Goal: Book appointment/travel/reservation

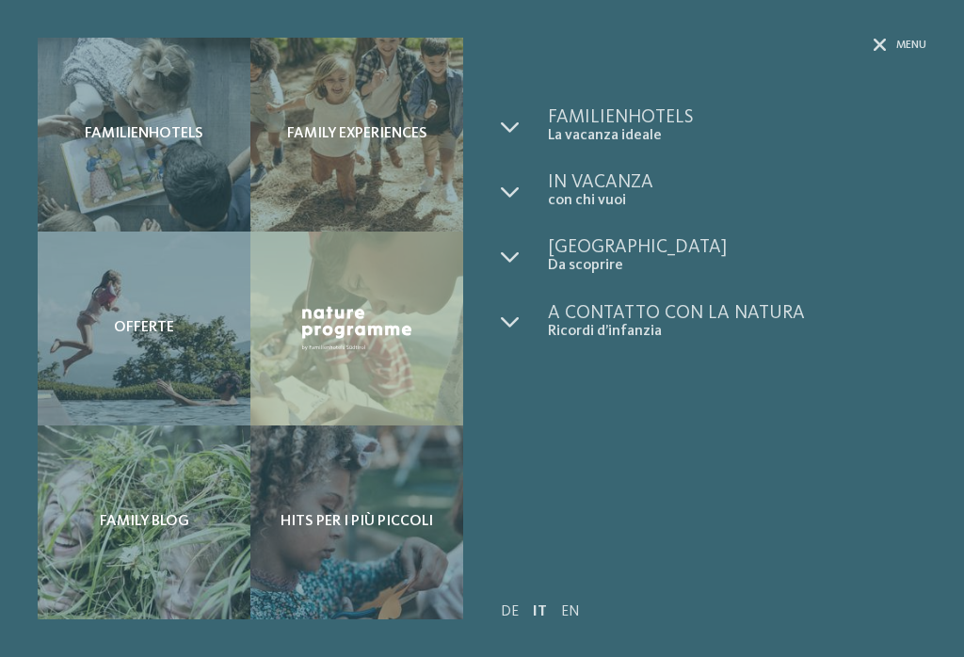
click at [145, 136] on span "Familienhotels" at bounding box center [144, 134] width 119 height 18
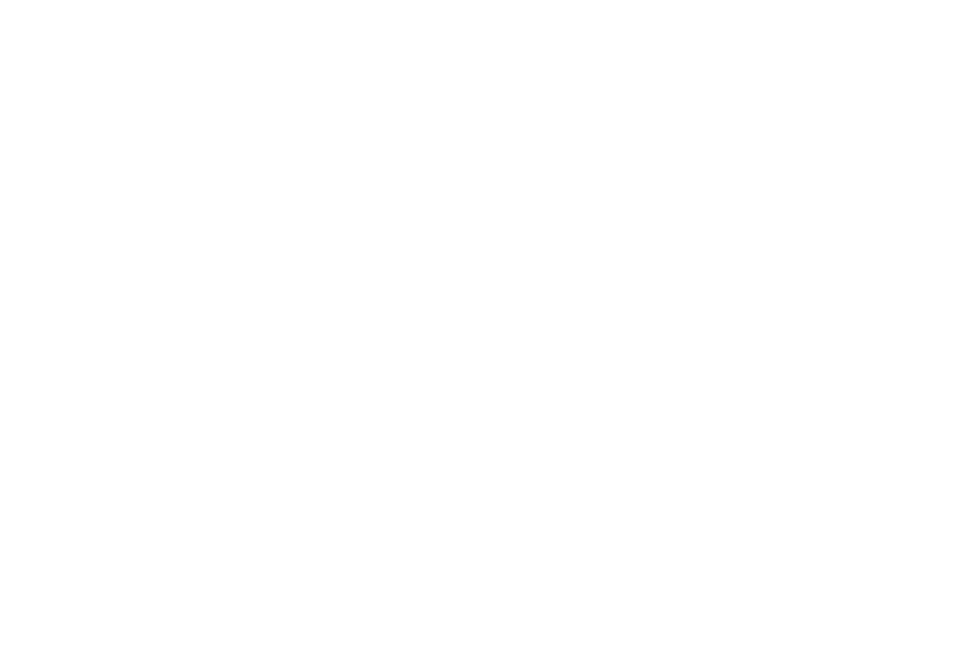
scroll to position [1922, 0]
click at [343, 332] on div "Aggiungi alla richiesta collettiva Aggiunto alla richiesta collettiva NOVITÀ DA…" at bounding box center [255, 268] width 435 height 245
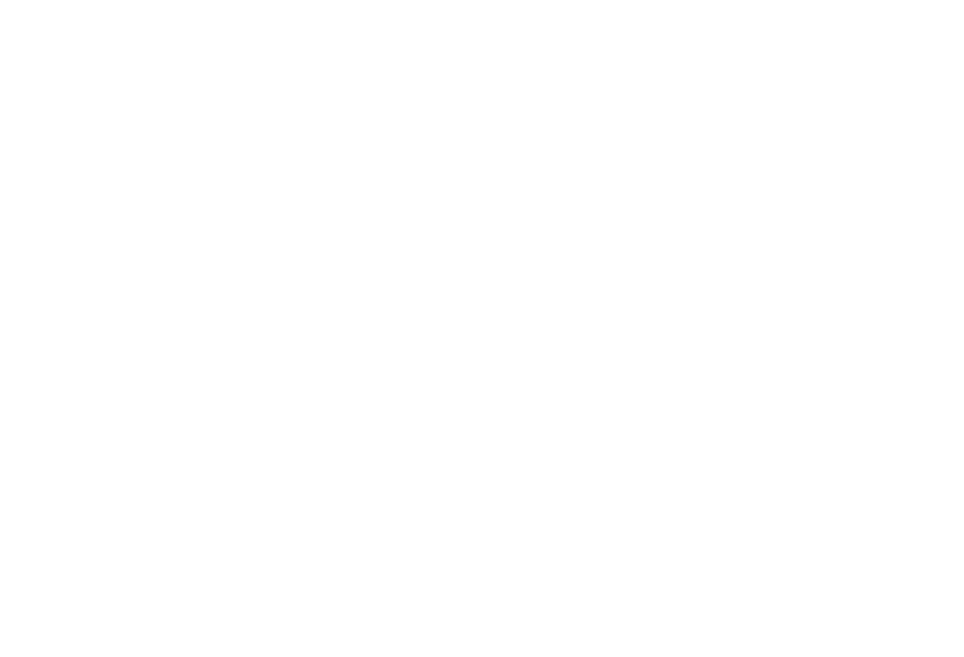
click at [840, 134] on icon at bounding box center [843, 150] width 40 height 33
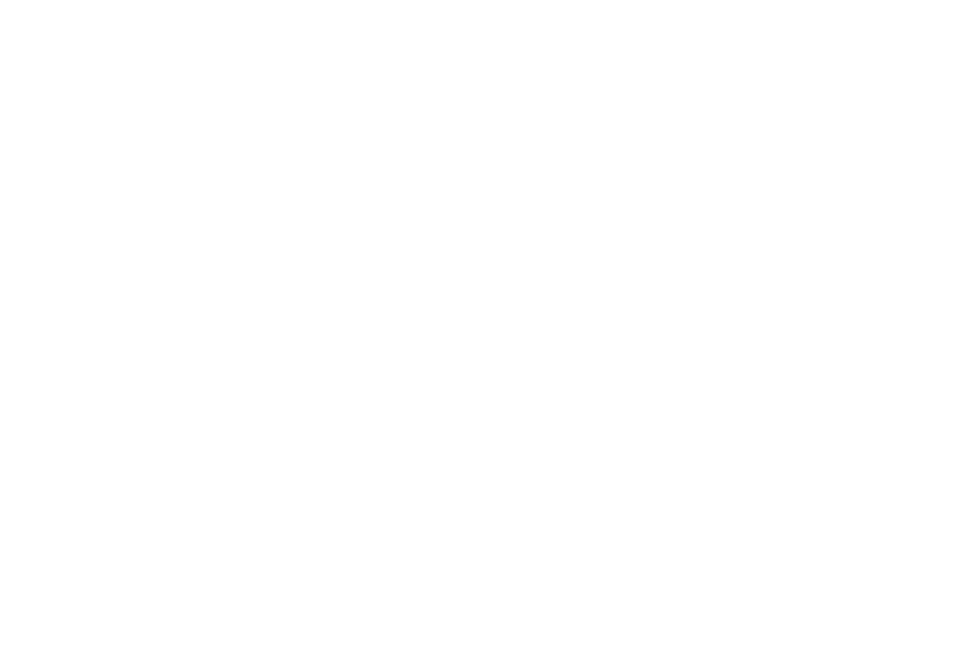
click at [856, 106] on div "Familienapparthotel Heidi **** Rablà/Parcines - Merano e dintorni Camera doppia…" at bounding box center [704, 272] width 444 height 333
click at [929, 31] on div "Menu" at bounding box center [931, 42] width 30 height 47
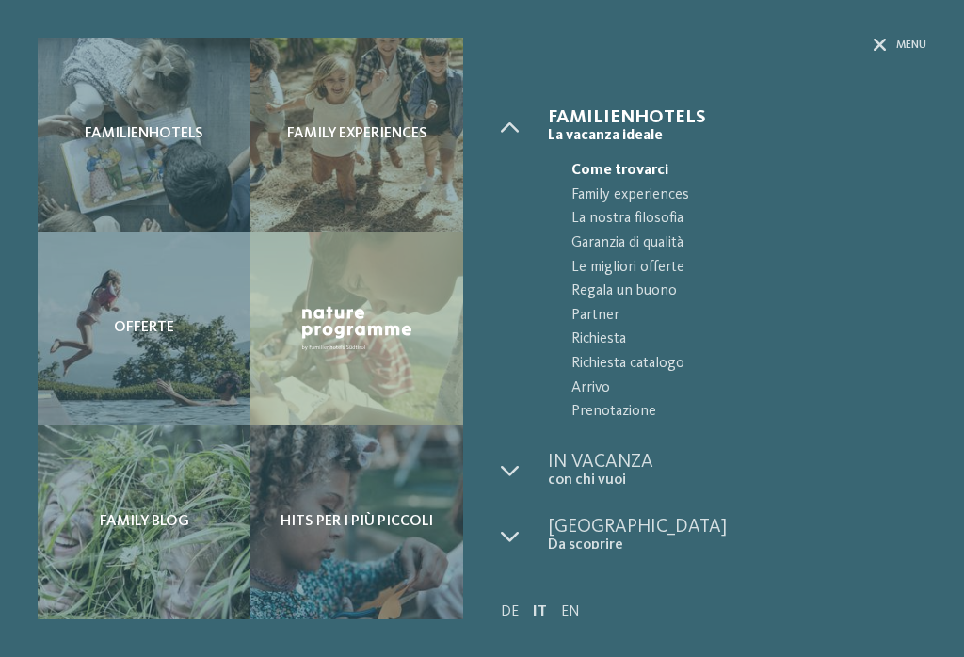
click at [902, 34] on div "Familienhotels Family experiences" at bounding box center [482, 328] width 964 height 657
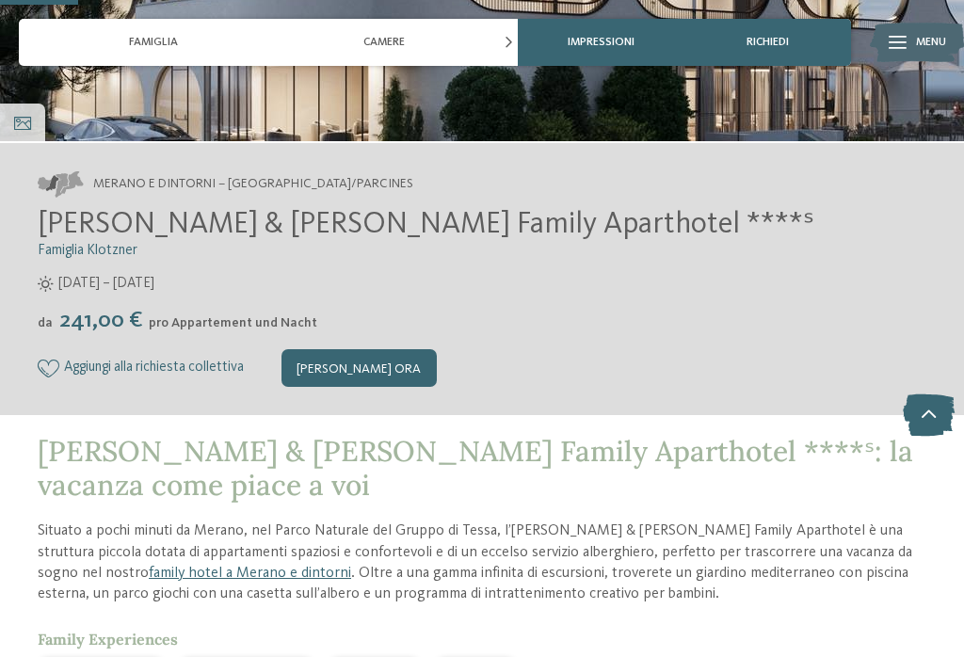
click at [387, 350] on div "[PERSON_NAME] ora" at bounding box center [358, 368] width 155 height 38
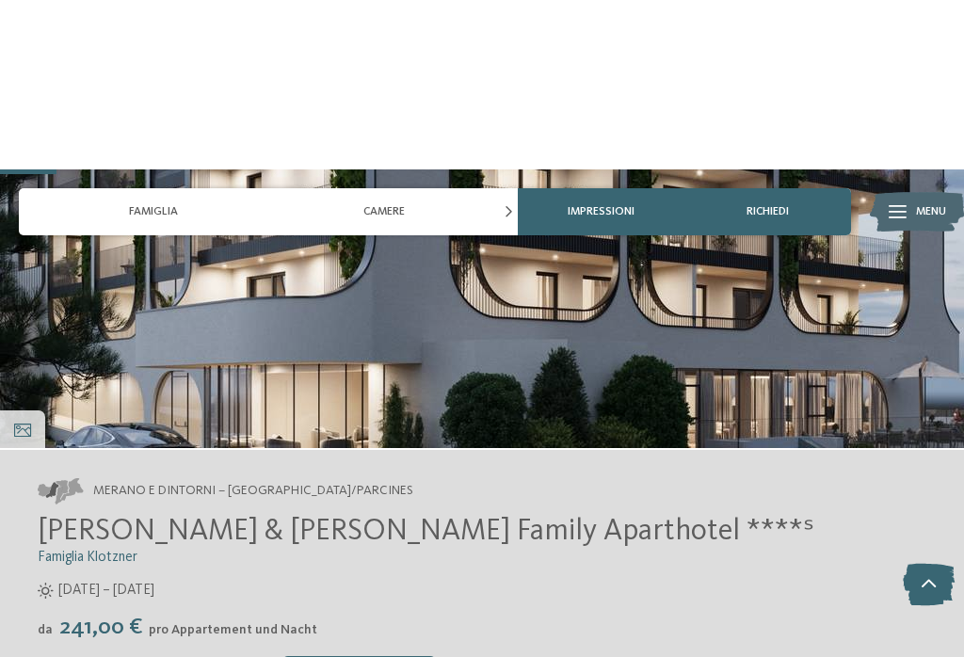
scroll to position [0, 0]
